Goal: Go to known website: Go to known website

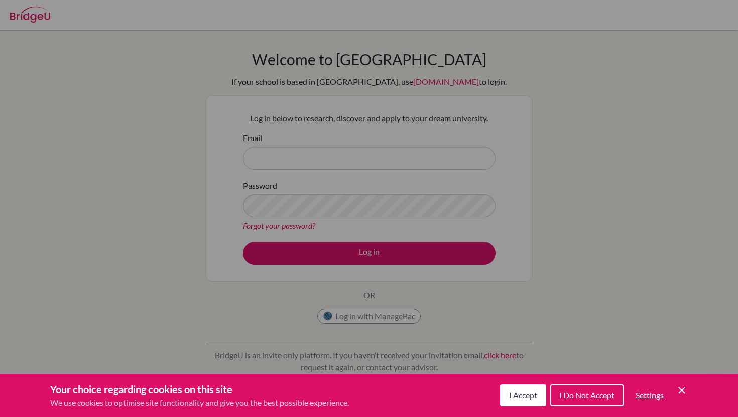
click at [525, 399] on span "I Accept" at bounding box center [523, 396] width 28 height 10
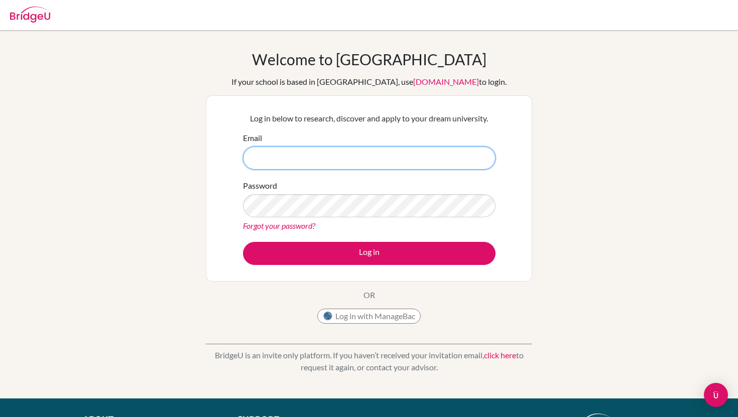
click at [450, 155] on input "Email" at bounding box center [369, 158] width 253 height 23
click at [381, 313] on button "Log in with ManageBac" at bounding box center [368, 316] width 103 height 15
click at [296, 160] on input "Email" at bounding box center [369, 158] width 253 height 23
type input "R"
click at [354, 319] on button "Log in with ManageBac" at bounding box center [368, 316] width 103 height 15
